Goal: Find specific page/section: Find specific page/section

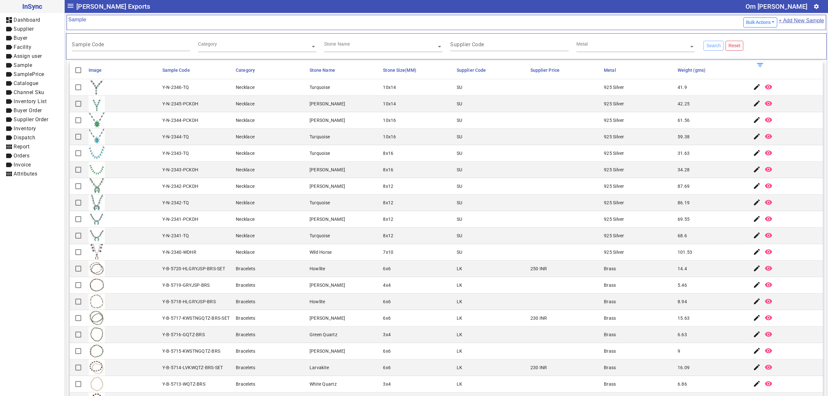
click at [632, 191] on mat-cell "925 Silver" at bounding box center [639, 186] width 74 height 17
click at [462, 136] on mat-cell "SU" at bounding box center [492, 137] width 74 height 17
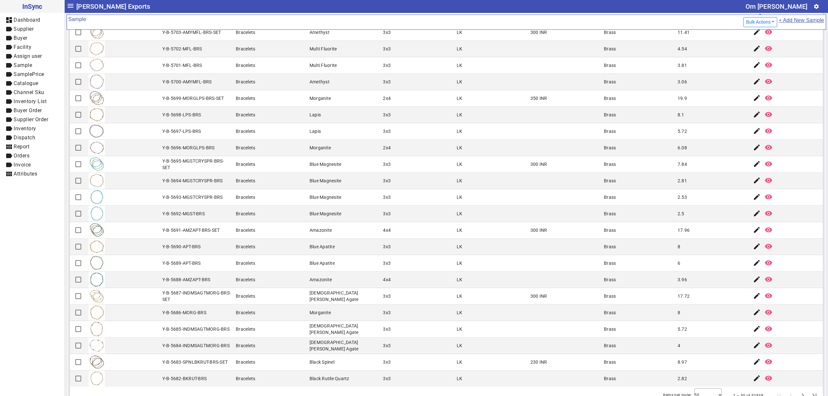
scroll to position [69, 0]
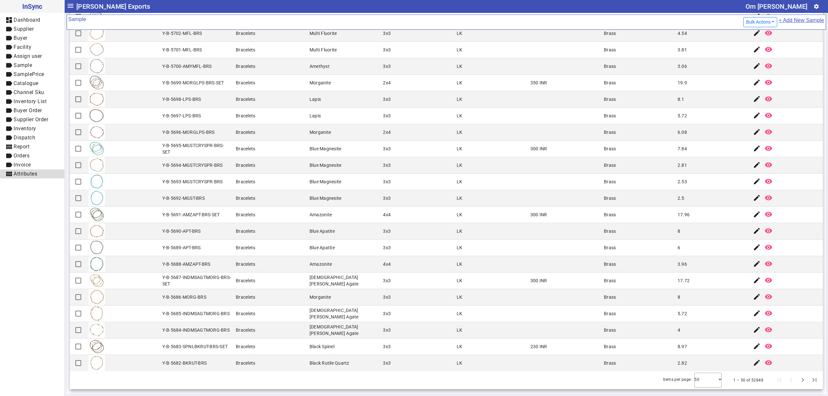
click at [41, 171] on span "view_module Attributes" at bounding box center [32, 174] width 54 height 8
click at [35, 181] on span "Stone Name" at bounding box center [35, 183] width 30 height 6
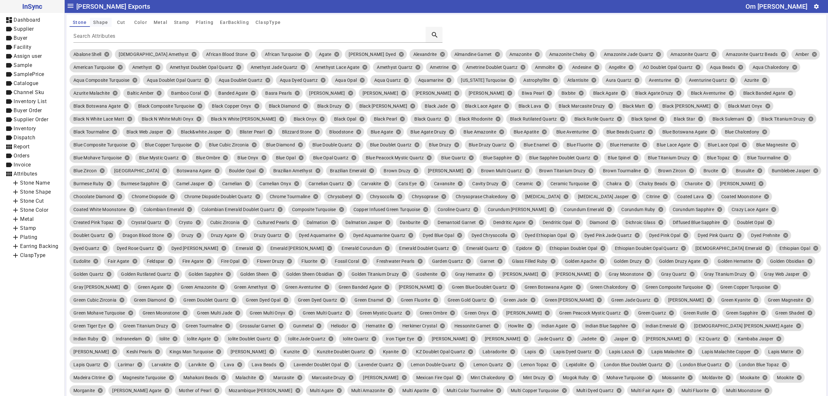
click at [102, 21] on span "Shape" at bounding box center [100, 22] width 15 height 5
click at [103, 23] on span "Shape" at bounding box center [100, 22] width 15 height 5
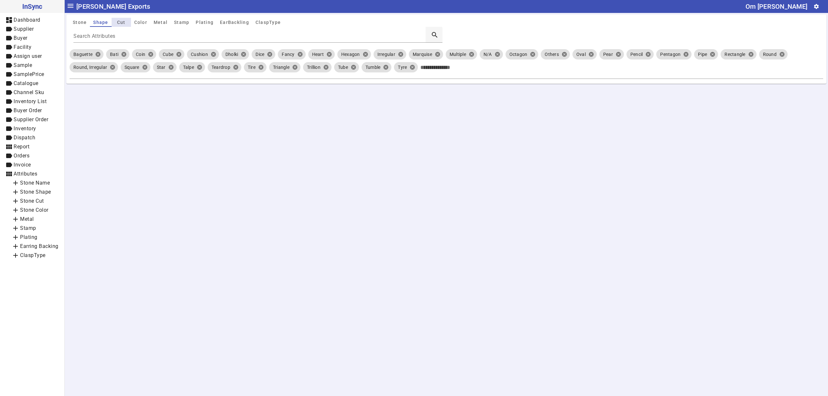
click at [123, 20] on span "Cut" at bounding box center [121, 22] width 8 height 5
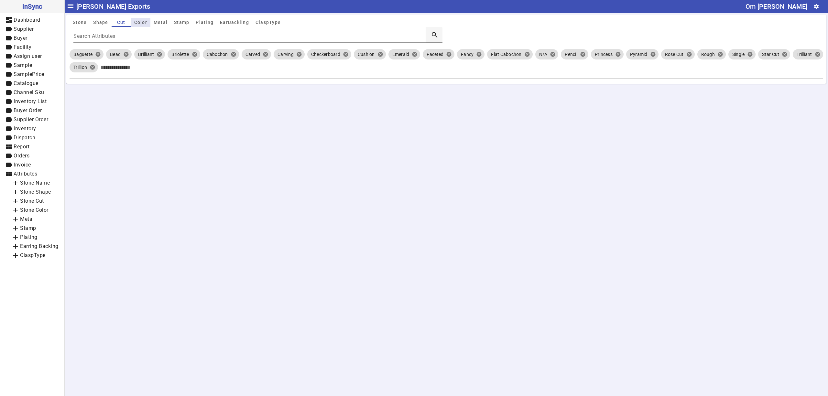
click at [141, 22] on span "Color" at bounding box center [140, 22] width 13 height 5
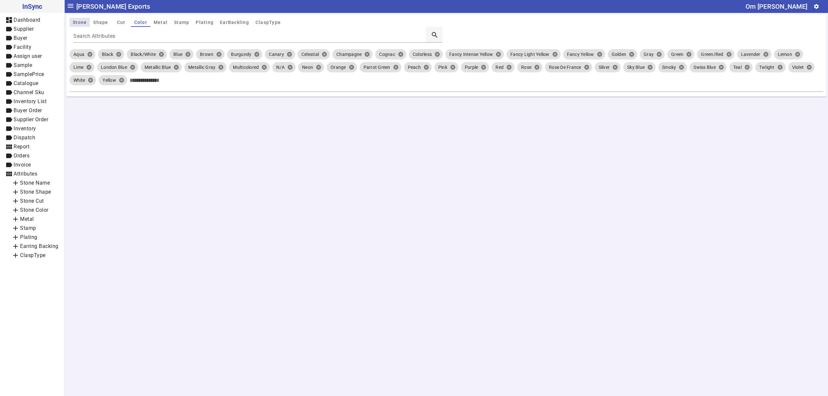
click at [82, 25] on span "Stone" at bounding box center [80, 22] width 14 height 5
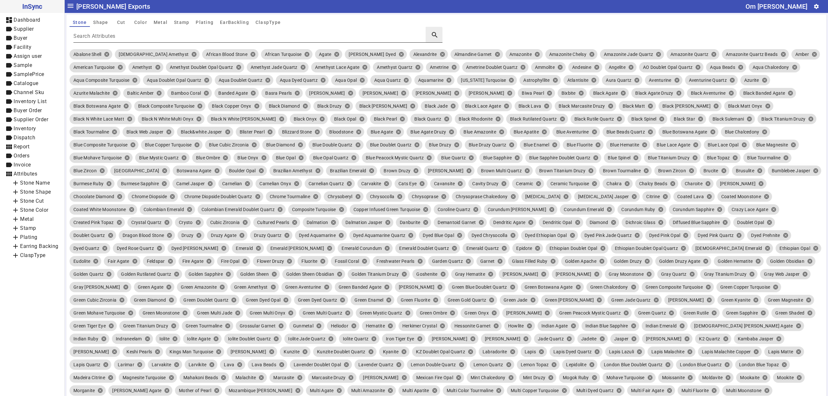
click at [116, 35] on mat-label "Search Attributes" at bounding box center [94, 36] width 42 height 6
click at [116, 35] on input "Search Attributes" at bounding box center [249, 38] width 352 height 6
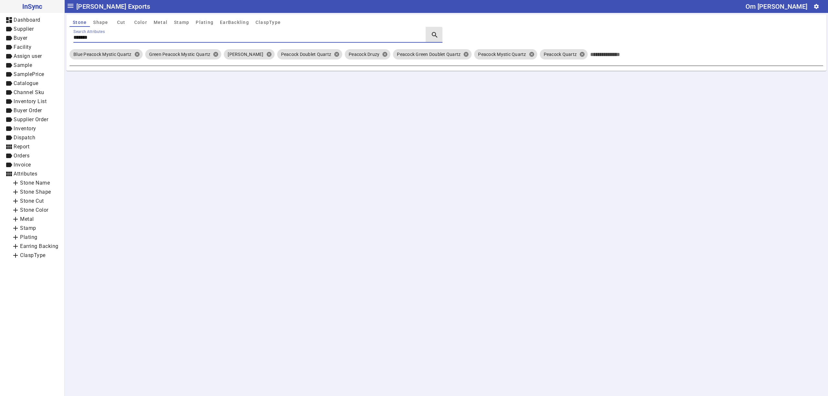
type input "*******"
click at [662, 56] on input "Enter Attributes" at bounding box center [706, 54] width 230 height 13
type input "******"
click at [103, 21] on span "Shape" at bounding box center [100, 22] width 15 height 5
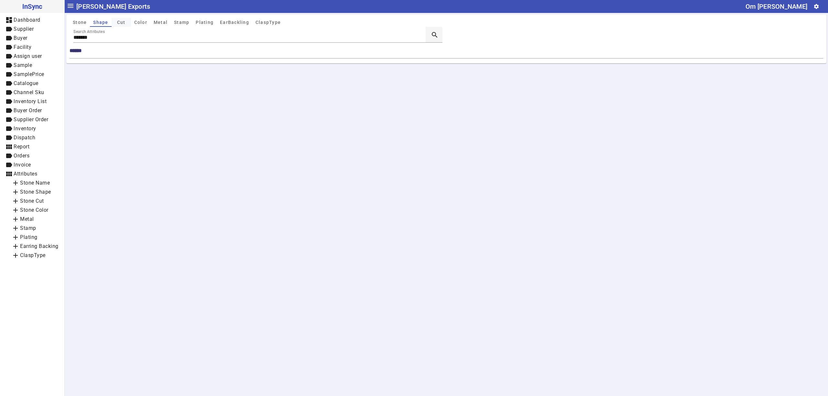
click at [118, 23] on span "Cut" at bounding box center [121, 22] width 8 height 5
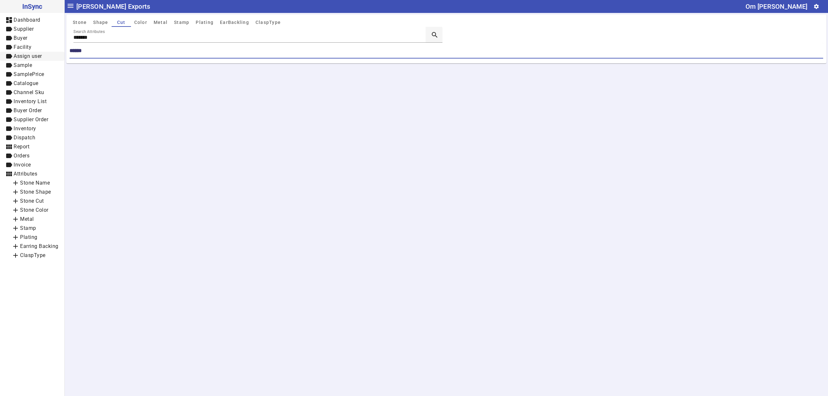
drag, startPoint x: 104, startPoint y: 51, endPoint x: 45, endPoint y: 58, distance: 59.6
click at [45, 58] on mat-drawer-container "InSync dashboard Dashboard label Supplier label Buyer label Facility label Assi…" at bounding box center [414, 198] width 828 height 396
click at [259, 113] on mat-drawer-content "menu [PERSON_NAME] Exports Om [PERSON_NAME] settings Stone Shape Cut Color Meta…" at bounding box center [447, 198] width 764 height 396
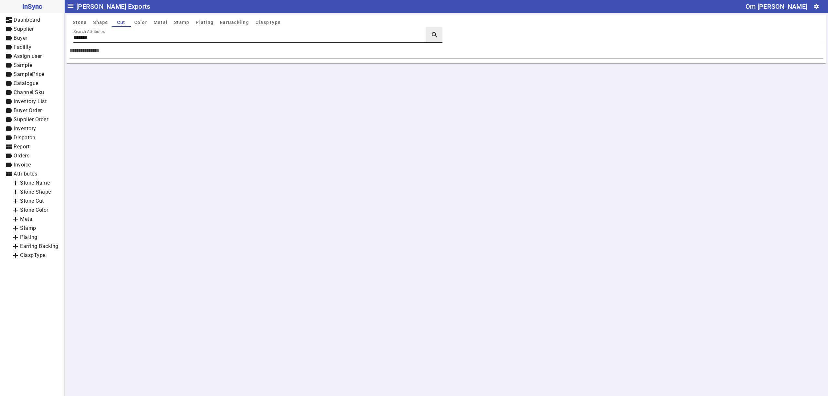
click at [113, 39] on input "*******" at bounding box center [249, 38] width 352 height 6
click at [83, 26] on span "Stone" at bounding box center [80, 22] width 14 height 9
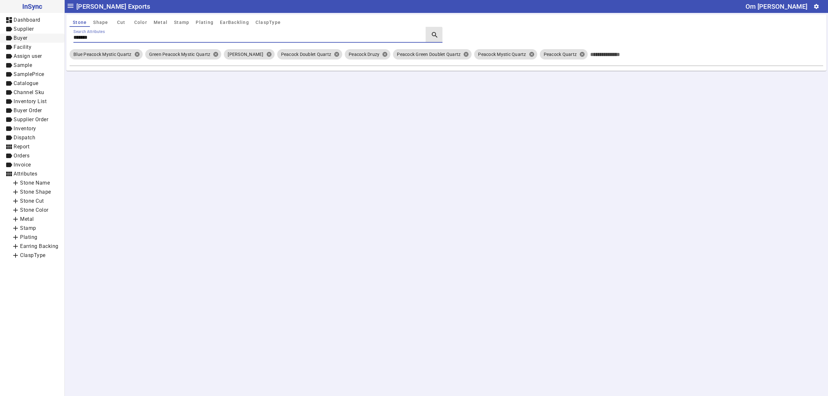
drag, startPoint x: 134, startPoint y: 40, endPoint x: 0, endPoint y: 40, distance: 133.6
click at [0, 40] on mat-drawer-container "InSync dashboard Dashboard label Supplier label Buyer label Facility label Assi…" at bounding box center [414, 198] width 828 height 396
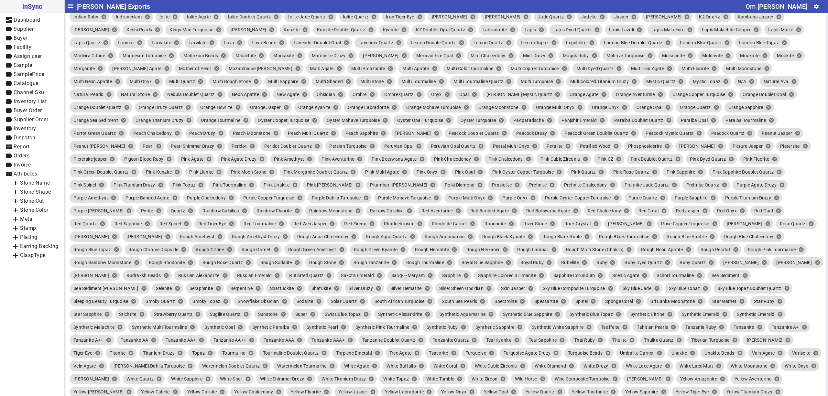
scroll to position [337, 0]
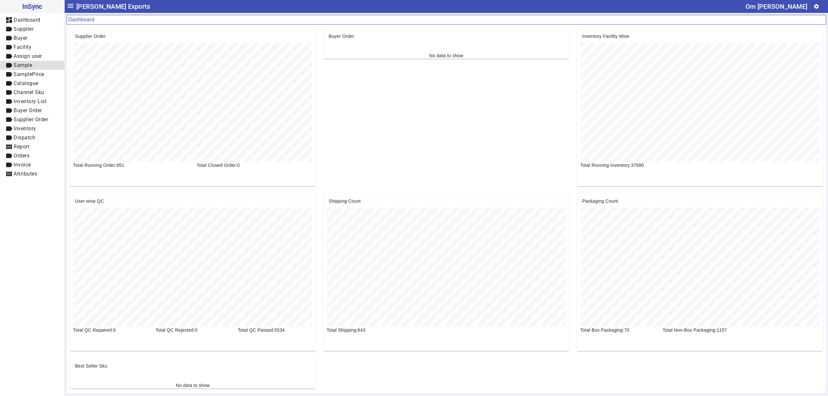
click at [36, 64] on span "label Sample" at bounding box center [32, 65] width 54 height 8
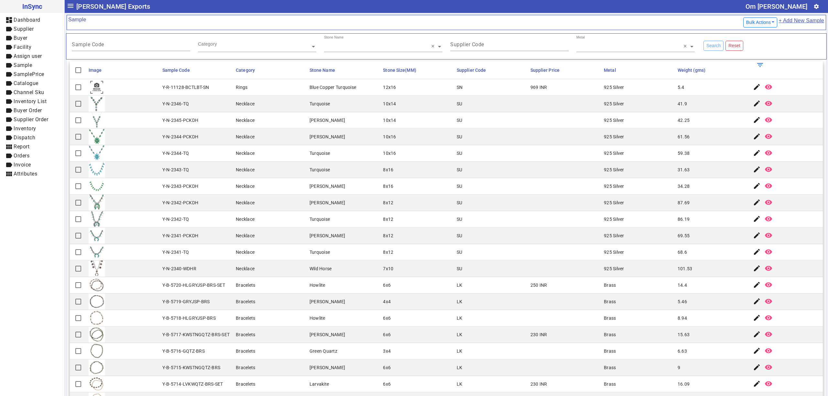
click at [404, 148] on mat-cell "10x16" at bounding box center [418, 153] width 74 height 17
